Goal: Check status: Check status

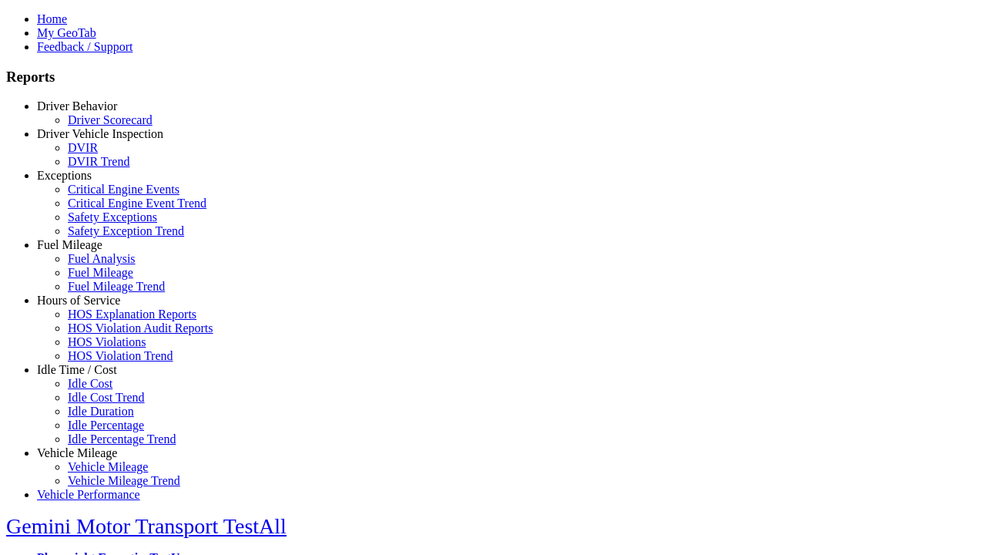
click at [89, 112] on link "Driver Behavior" at bounding box center [77, 105] width 80 height 13
click at [100, 126] on link "Driver Scorecard" at bounding box center [110, 119] width 85 height 13
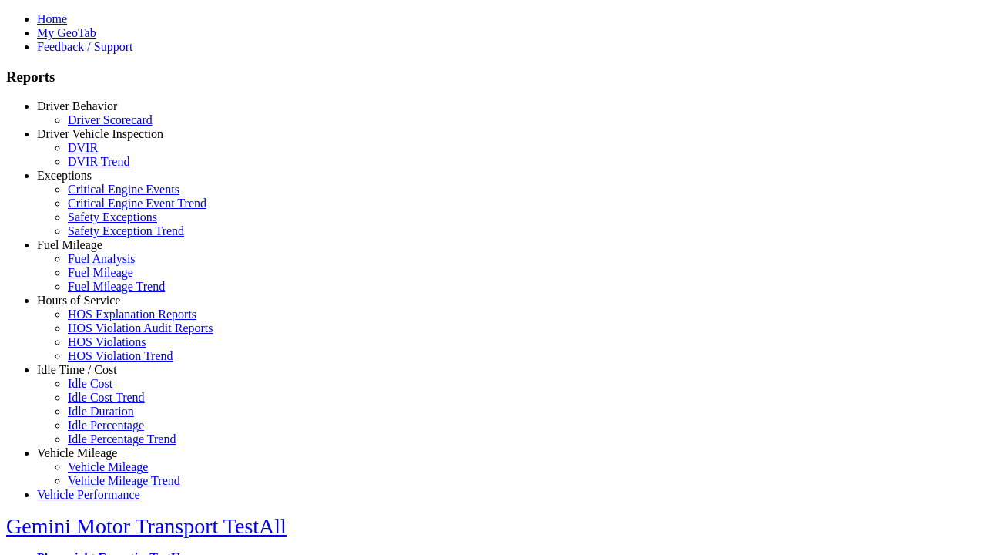
scroll to position [669, 0]
